Goal: Task Accomplishment & Management: Use online tool/utility

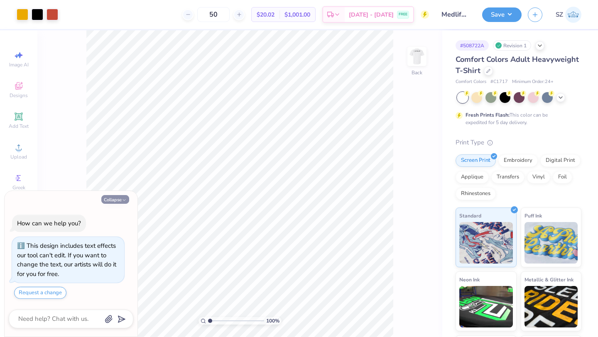
click at [115, 198] on button "Collapse" at bounding box center [115, 199] width 28 height 9
type textarea "x"
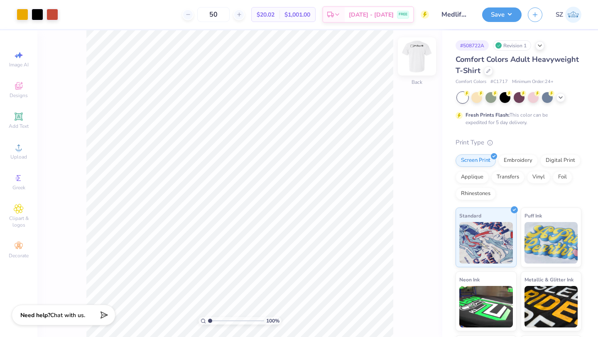
click at [421, 54] on img at bounding box center [416, 56] width 33 height 33
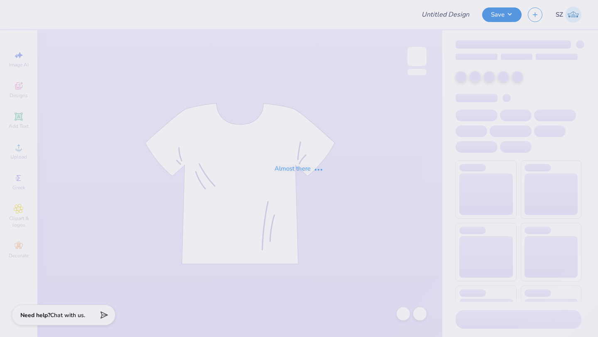
type input "Medlife Club tees"
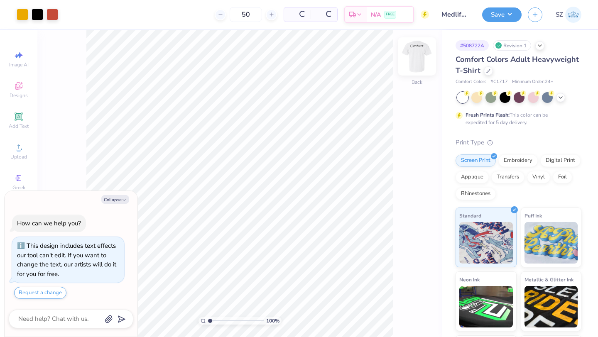
click at [409, 65] on img at bounding box center [416, 56] width 33 height 33
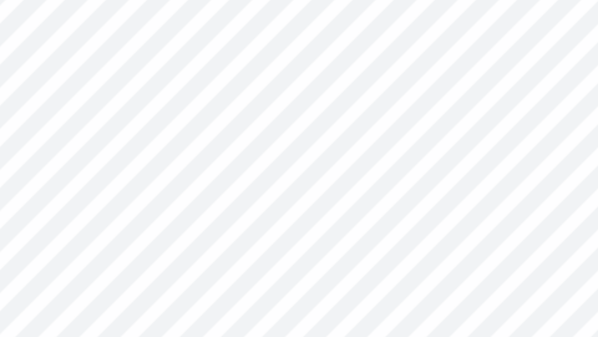
type textarea "x"
type input "0.31"
type textarea "x"
type input "0.58"
type textarea "x"
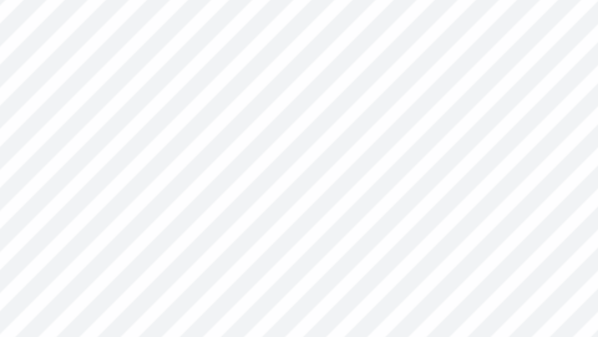
type input "0.46"
type input "0.32"
type input "3.52"
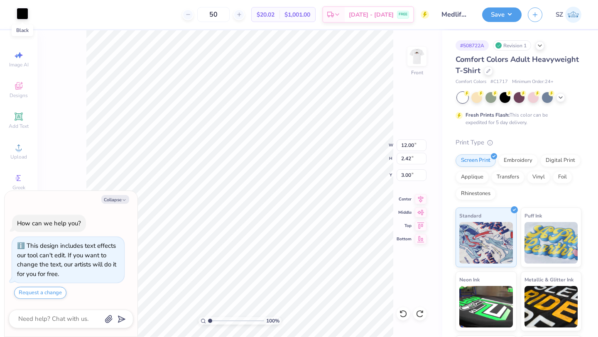
click at [20, 13] on div at bounding box center [23, 14] width 12 height 12
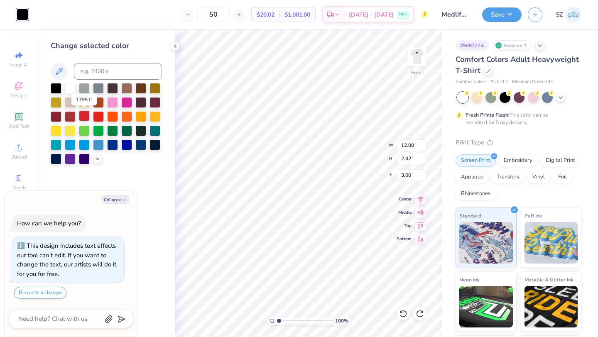
click at [84, 115] on div at bounding box center [84, 115] width 11 height 11
type textarea "x"
type input "6.24"
type input "1.23"
type input "3.45"
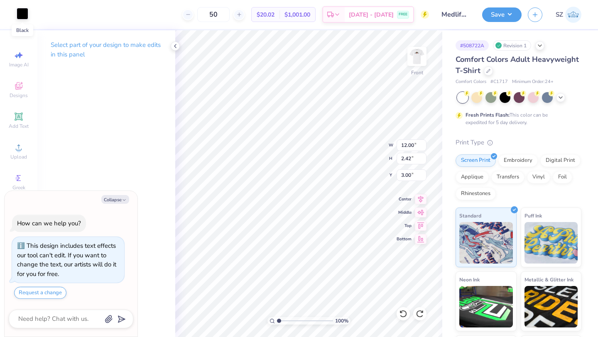
click at [20, 10] on div at bounding box center [23, 14] width 12 height 12
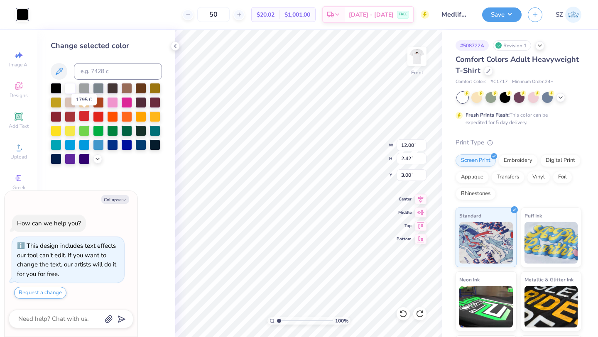
click at [84, 117] on div at bounding box center [84, 115] width 11 height 11
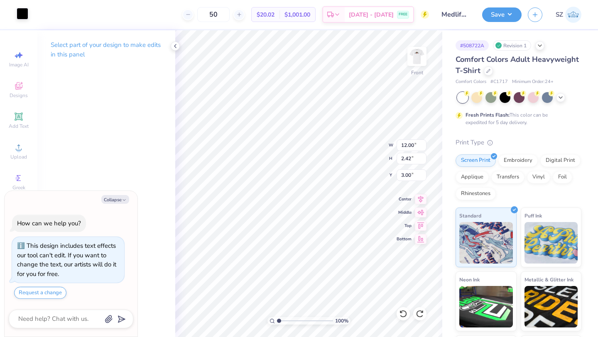
click at [24, 16] on div at bounding box center [23, 14] width 12 height 12
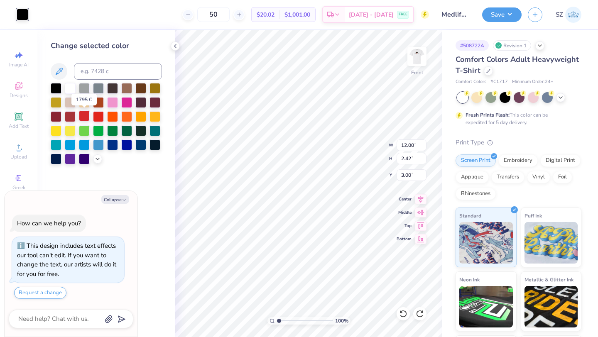
click at [81, 118] on div at bounding box center [84, 115] width 11 height 11
type textarea "x"
type input "2.83"
type input "0.41"
type input "4.27"
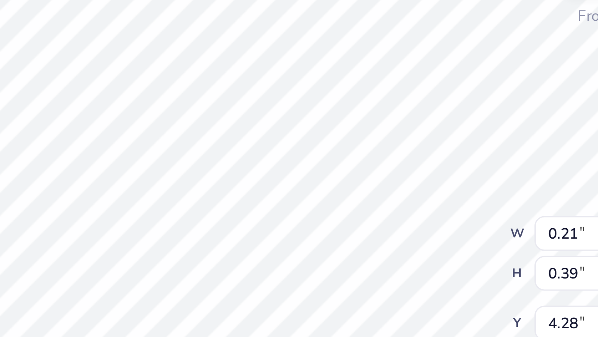
type textarea "x"
type input "0.71"
type textarea "x"
type input "4.20"
type textarea "x"
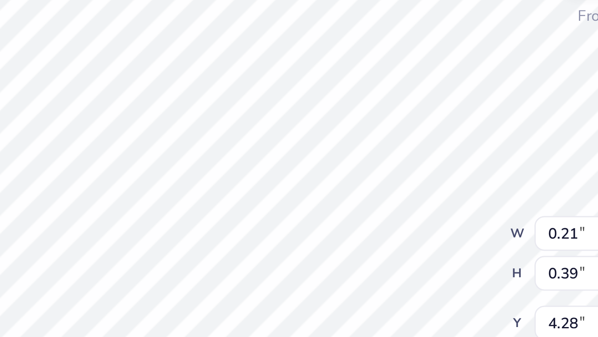
type input "0.71"
type textarea "x"
type input "2.83"
type input "0.41"
type input "4.19"
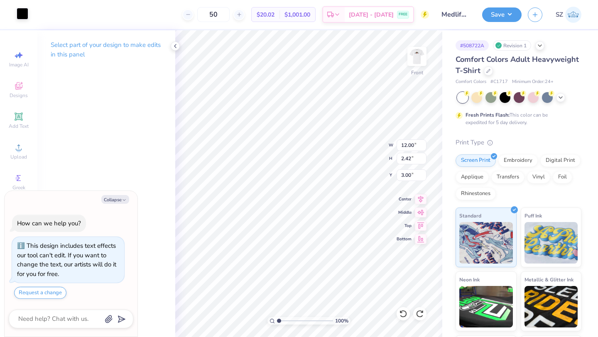
click at [23, 15] on div at bounding box center [23, 14] width 12 height 12
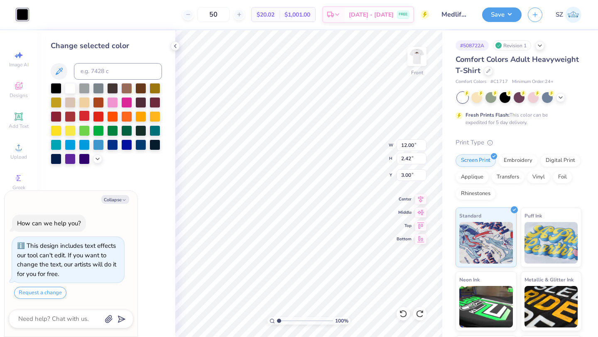
click at [85, 118] on div at bounding box center [84, 115] width 11 height 11
type textarea "x"
type input "2.83"
type input "0.41"
type input "4.27"
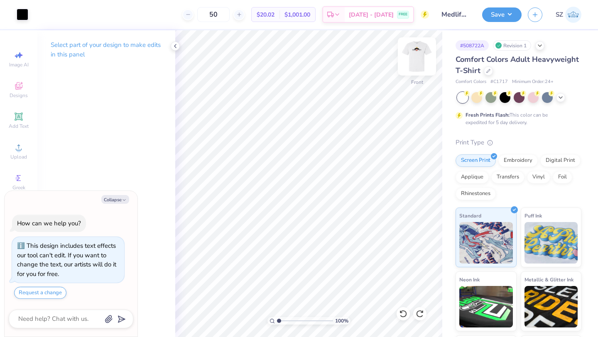
click at [419, 54] on img at bounding box center [416, 56] width 33 height 33
click at [51, 12] on div at bounding box center [53, 14] width 12 height 12
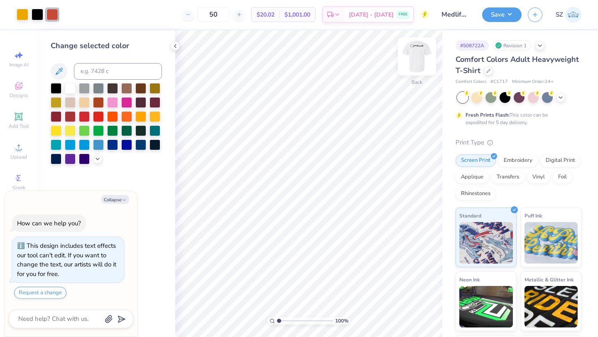
click at [418, 55] on img at bounding box center [416, 56] width 33 height 33
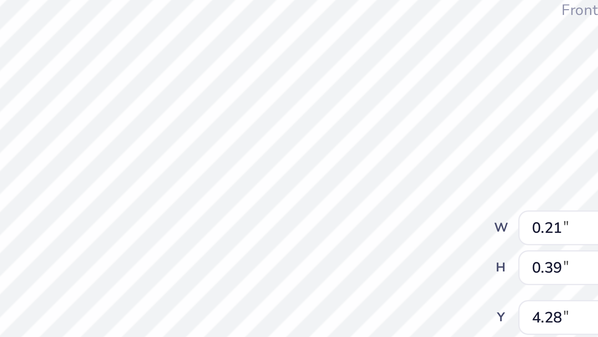
type textarea "x"
type input "0.71"
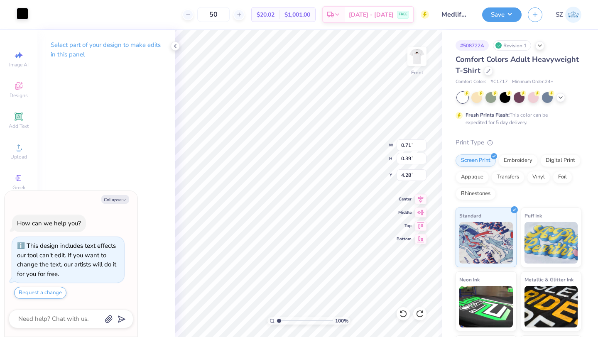
click at [24, 15] on div at bounding box center [23, 14] width 12 height 12
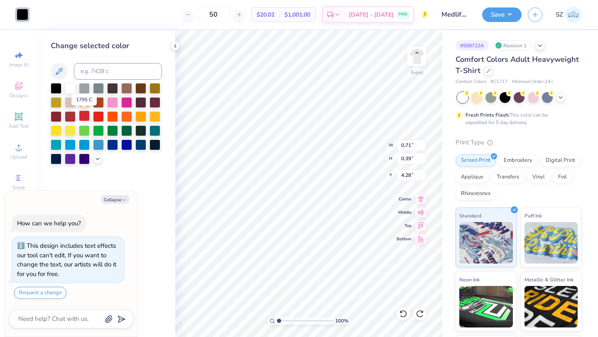
click at [86, 113] on div at bounding box center [84, 115] width 11 height 11
type textarea "x"
type input "1.16"
type input "0.41"
type input "4.27"
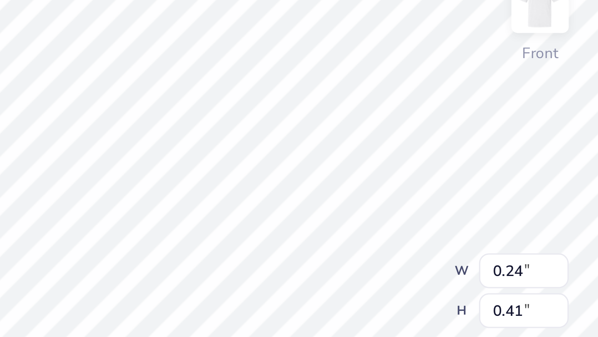
type textarea "x"
type input "0.93"
type textarea "x"
type input "0.72"
type input "0.32"
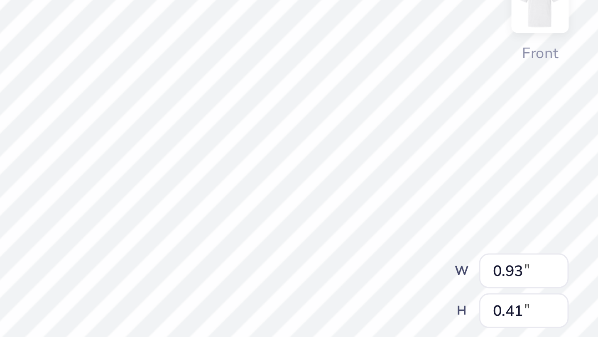
type input "4.36"
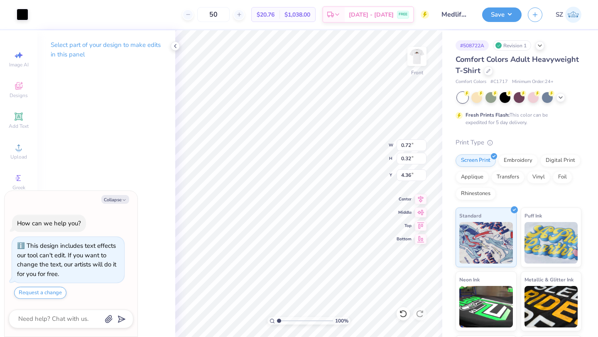
click at [15, 15] on div "Art colors" at bounding box center [14, 14] width 28 height 29
click at [21, 15] on div at bounding box center [23, 14] width 12 height 12
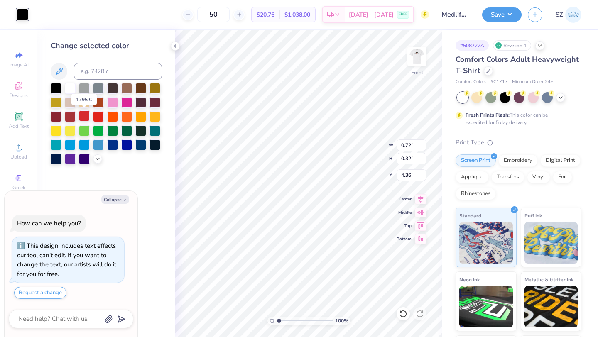
click at [85, 117] on div at bounding box center [84, 115] width 11 height 11
type textarea "x"
type input "0.40"
type input "4.28"
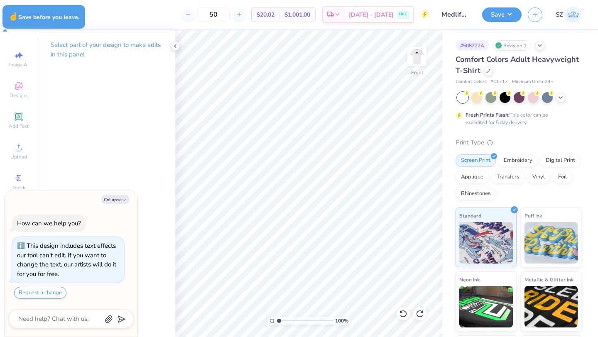
type textarea "x"
